Goal: Navigation & Orientation: Find specific page/section

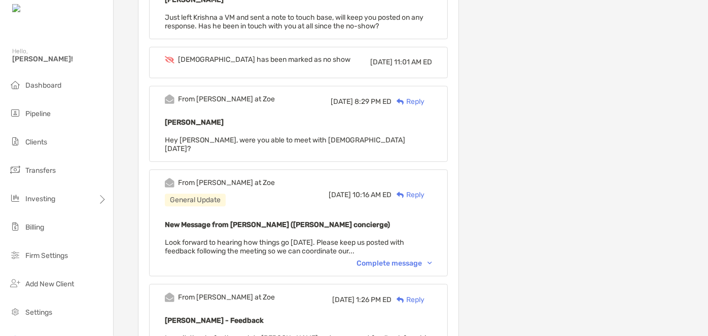
scroll to position [1106, 0]
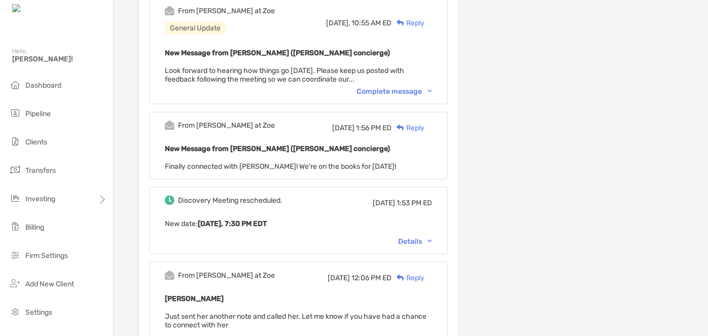
scroll to position [528, 0]
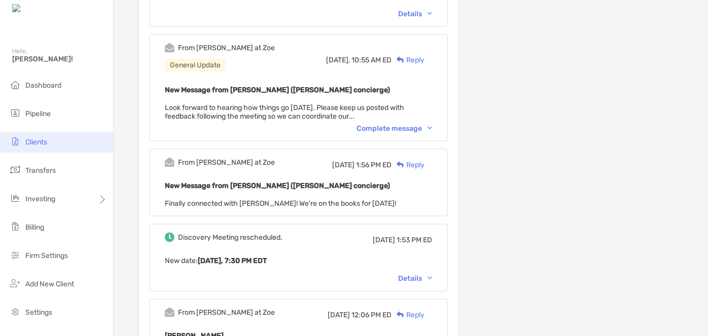
click at [43, 140] on span "Clients" at bounding box center [36, 142] width 22 height 9
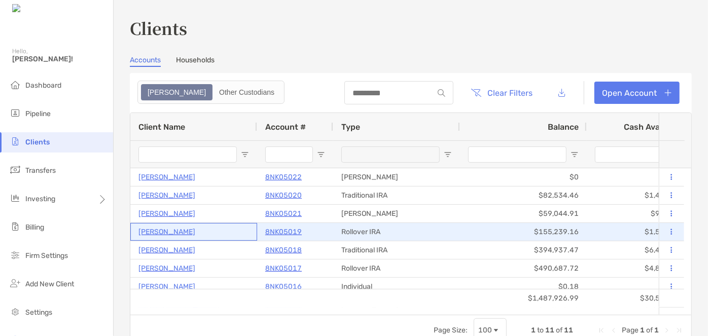
click at [164, 232] on p "[PERSON_NAME]" at bounding box center [166, 232] width 57 height 13
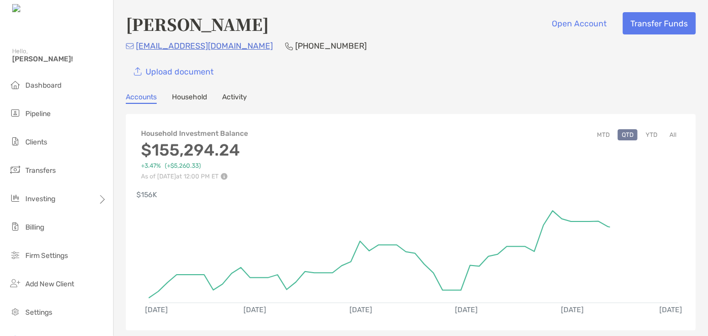
click at [642, 135] on button "YTD" at bounding box center [652, 134] width 20 height 11
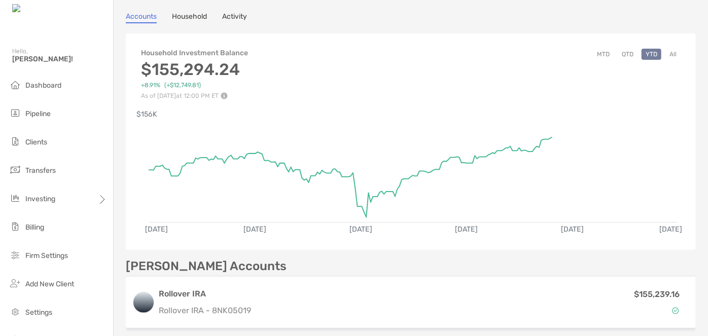
scroll to position [92, 0]
